Goal: Find contact information: Find contact information

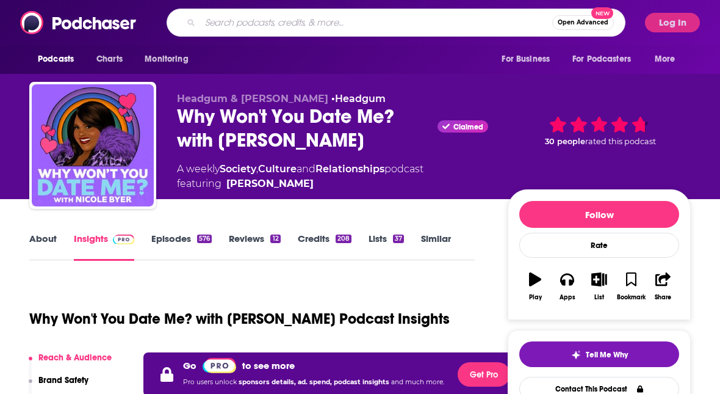
click at [217, 20] on input "Search podcasts, credits, & more..." at bounding box center [376, 23] width 352 height 20
type input "the history chicks"
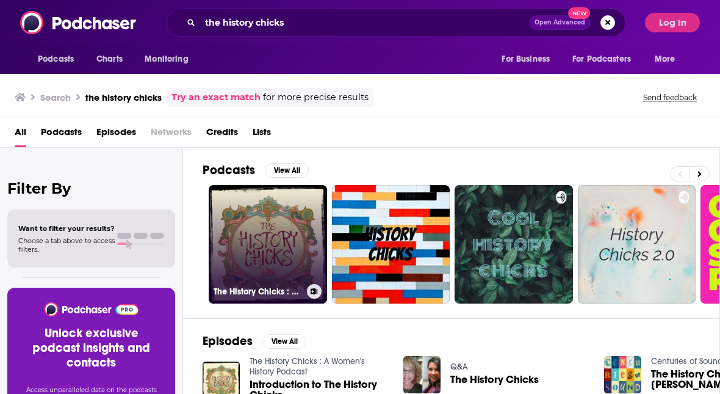
click at [242, 218] on link "The History Chicks : A Women's History Podcast" at bounding box center [268, 244] width 118 height 118
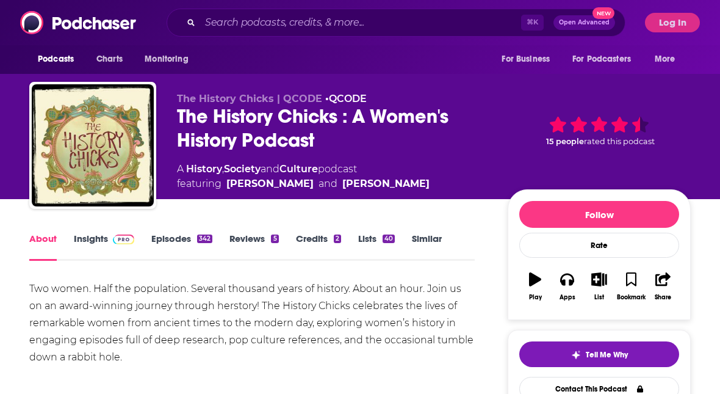
click at [89, 239] on link "Insights" at bounding box center [104, 247] width 60 height 28
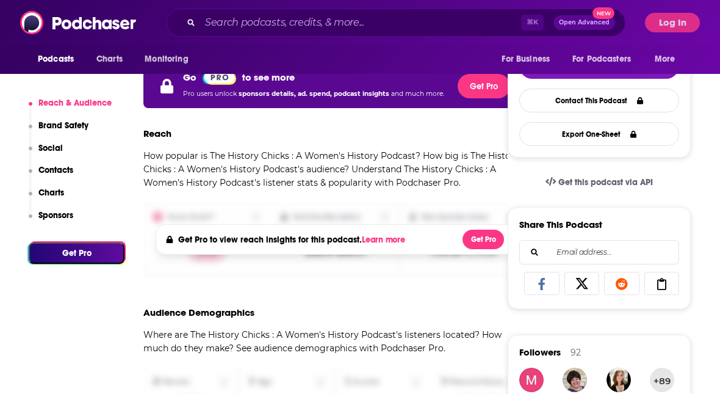
scroll to position [288, 0]
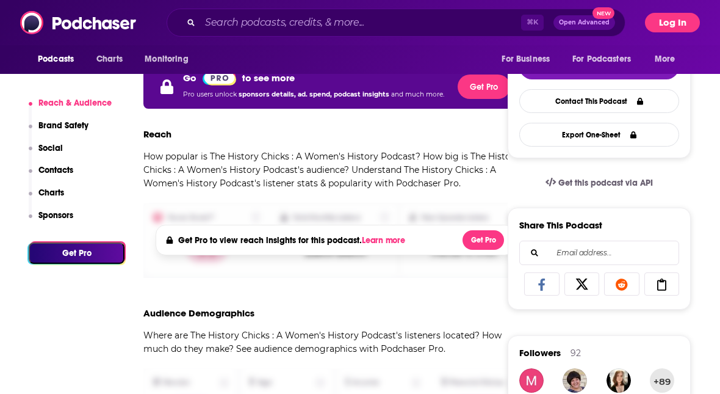
click at [687, 14] on button "Log In" at bounding box center [672, 23] width 55 height 20
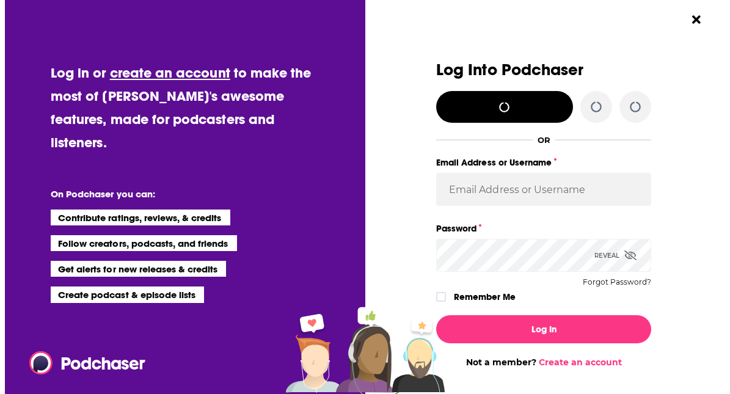
scroll to position [0, 0]
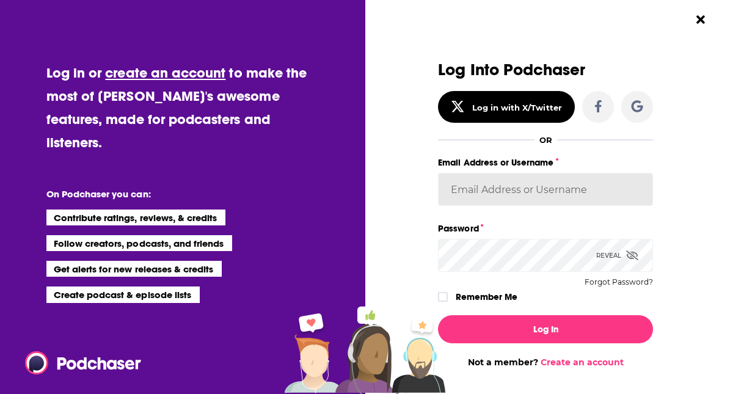
type input "[EMAIL_ADDRESS][DOMAIN_NAME]"
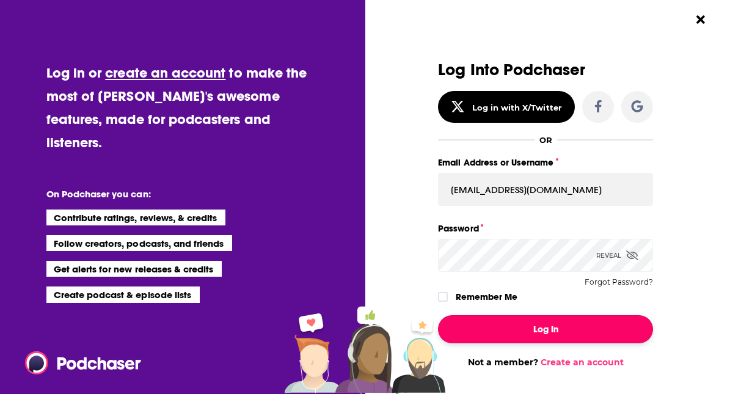
click at [527, 331] on button "Log In" at bounding box center [545, 329] width 215 height 28
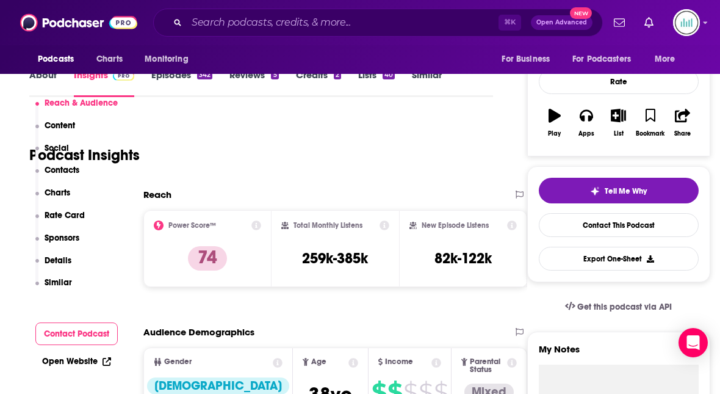
scroll to position [278, 0]
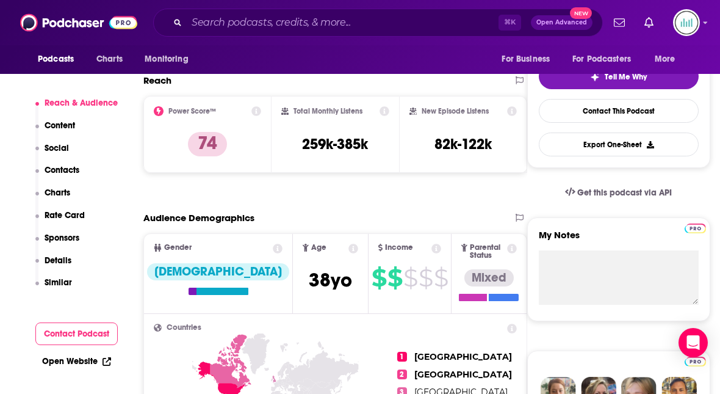
click at [70, 174] on p "Contacts" at bounding box center [62, 170] width 35 height 10
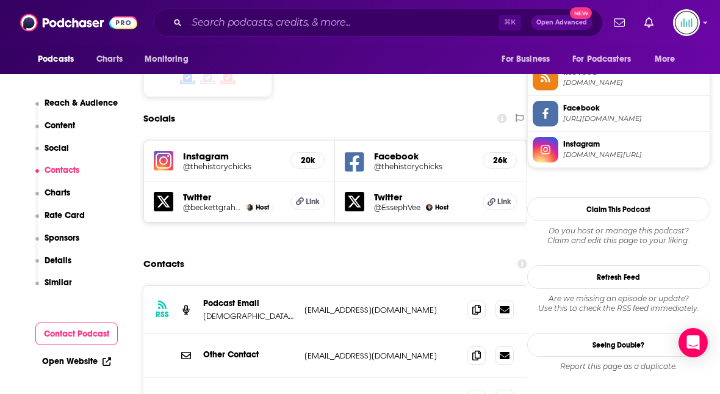
scroll to position [1021, 0]
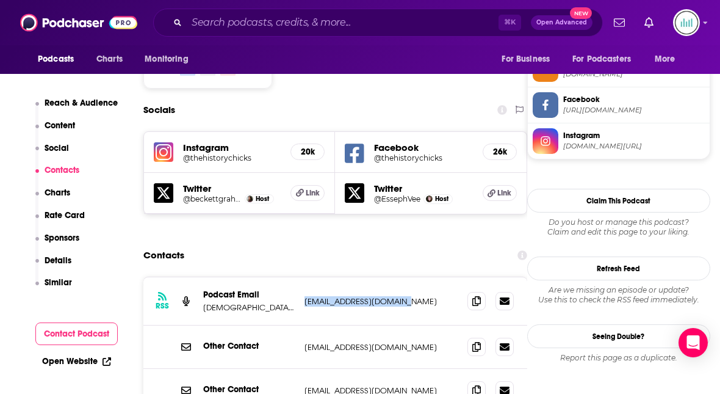
drag, startPoint x: 418, startPoint y: 227, endPoint x: 303, endPoint y: 225, distance: 114.8
click at [303, 277] on div "RSS Podcast Email [DEMOGRAPHIC_DATA] & Tangents [EMAIL_ADDRESS][DOMAIN_NAME] [E…" at bounding box center [335, 301] width 384 height 48
copy p "[EMAIL_ADDRESS][DOMAIN_NAME]"
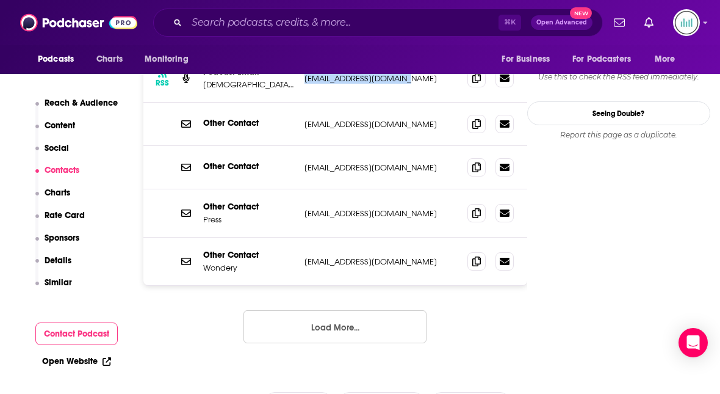
scroll to position [1251, 0]
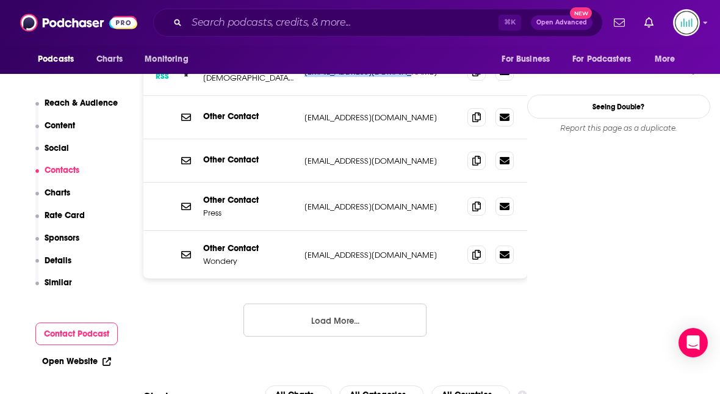
click at [60, 259] on p "Details" at bounding box center [58, 260] width 27 height 10
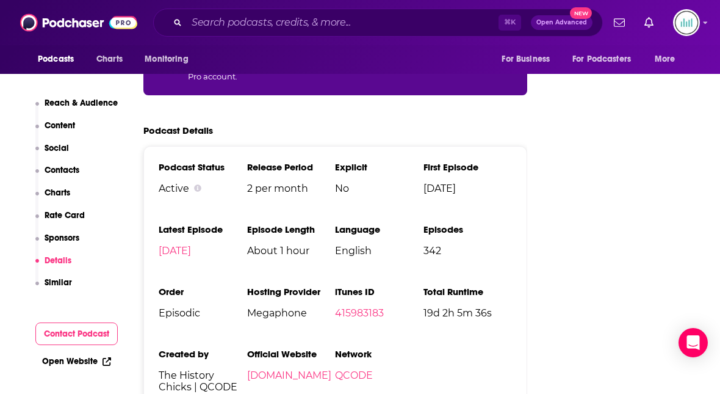
scroll to position [2445, 0]
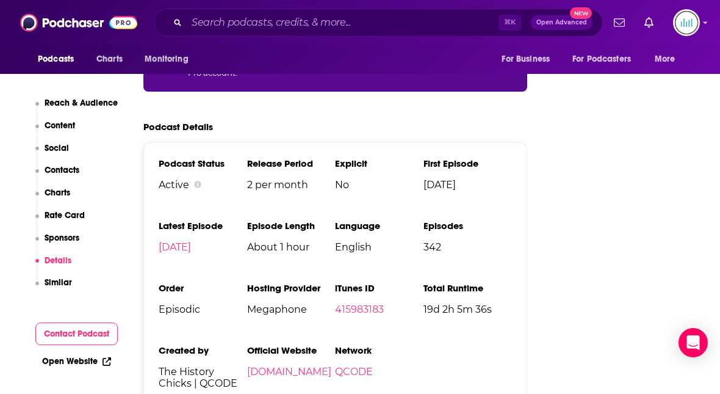
click at [239, 366] on span "The History Chicks | QCODE" at bounding box center [203, 377] width 89 height 23
drag, startPoint x: 239, startPoint y: 314, endPoint x: 197, endPoint y: 310, distance: 42.3
click at [197, 366] on span "The History Chicks | QCODE" at bounding box center [203, 377] width 89 height 23
copy span "QCODE"
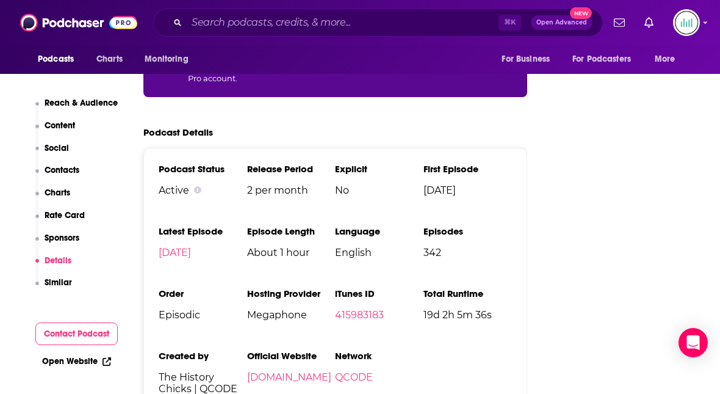
click at [214, 213] on ul "Podcast Status Active Release Period 2 per month Explicit No First Episode [DAT…" at bounding box center [335, 283] width 353 height 241
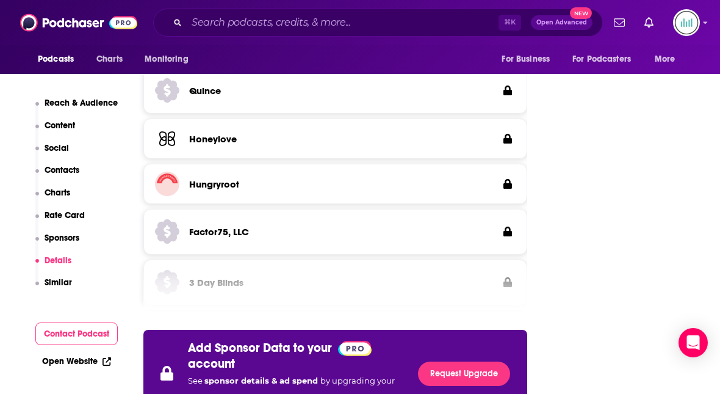
scroll to position [2121, 0]
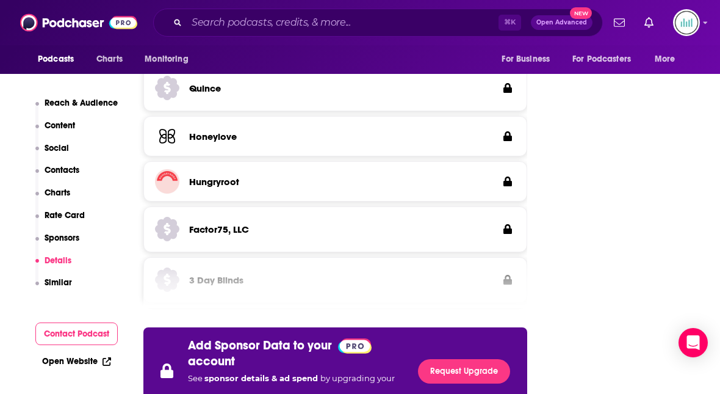
click at [66, 172] on p "Contacts" at bounding box center [62, 170] width 35 height 10
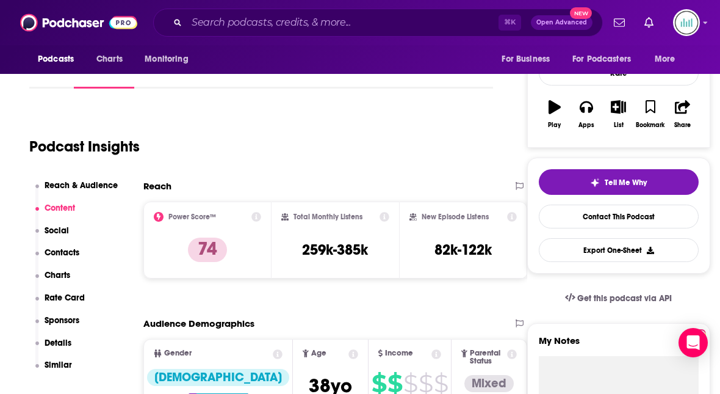
scroll to position [160, 0]
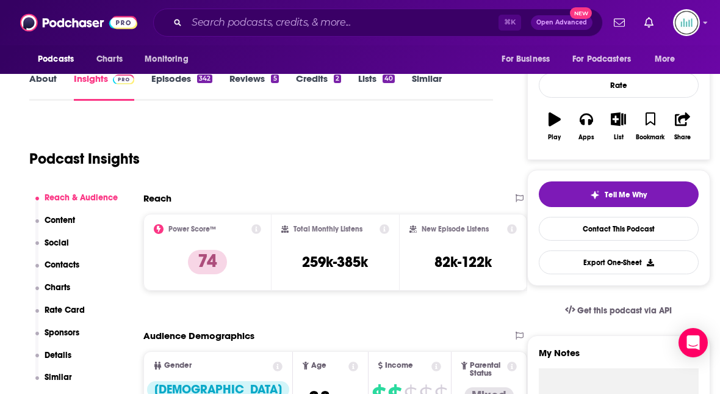
click at [40, 83] on link "About" at bounding box center [42, 87] width 27 height 28
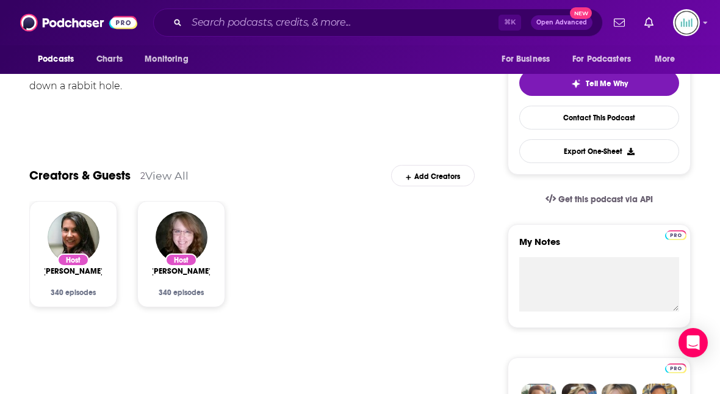
scroll to position [302, 0]
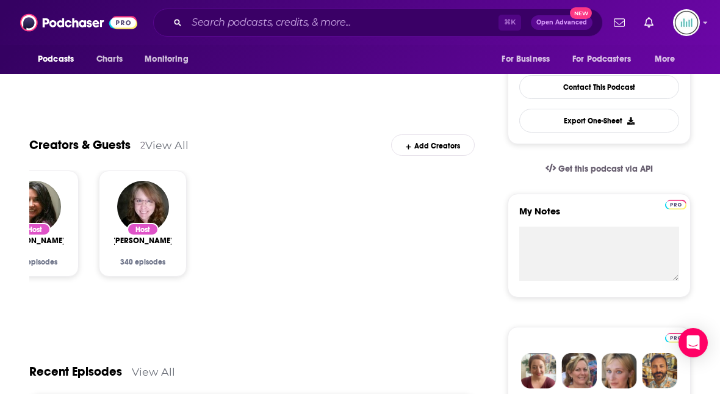
click at [176, 253] on div "Host [PERSON_NAME] 340 episodes" at bounding box center [142, 223] width 67 height 85
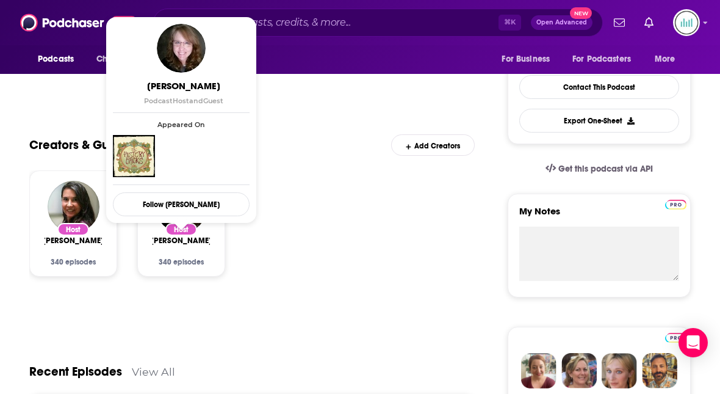
click at [196, 245] on span "[PERSON_NAME]" at bounding box center [181, 241] width 61 height 10
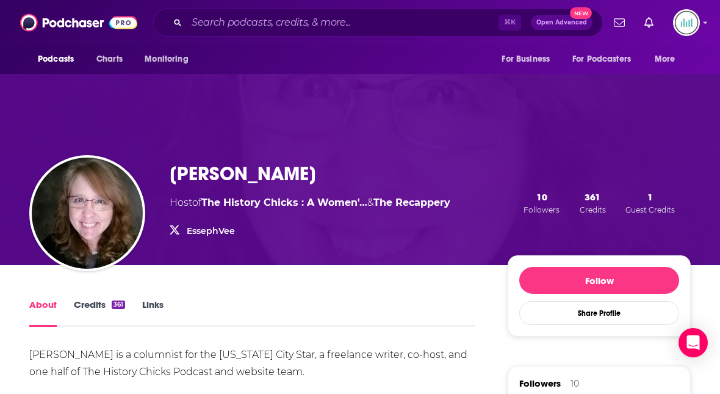
drag, startPoint x: 350, startPoint y: 170, endPoint x: 165, endPoint y: 167, distance: 185.0
click at [165, 167] on div "[PERSON_NAME] Host of The History Chicks : A Women'… & The Recappery EssephVee …" at bounding box center [360, 202] width 662 height 125
copy h1 "[PERSON_NAME]"
